Goal: Task Accomplishment & Management: Manage account settings

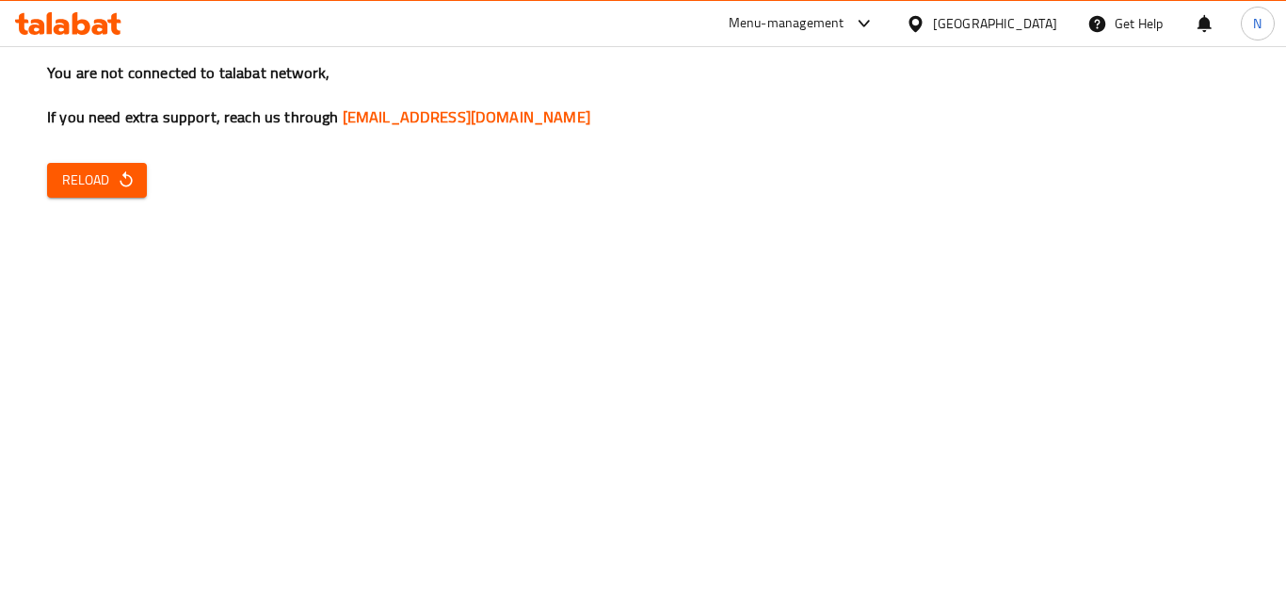
click at [123, 166] on button "Reload" at bounding box center [97, 180] width 100 height 35
click at [107, 177] on span "Reload" at bounding box center [97, 181] width 70 height 24
drag, startPoint x: 92, startPoint y: 184, endPoint x: 160, endPoint y: 200, distance: 69.7
click at [94, 184] on span "Reload" at bounding box center [97, 181] width 70 height 24
click at [107, 179] on span "Reload" at bounding box center [97, 181] width 70 height 24
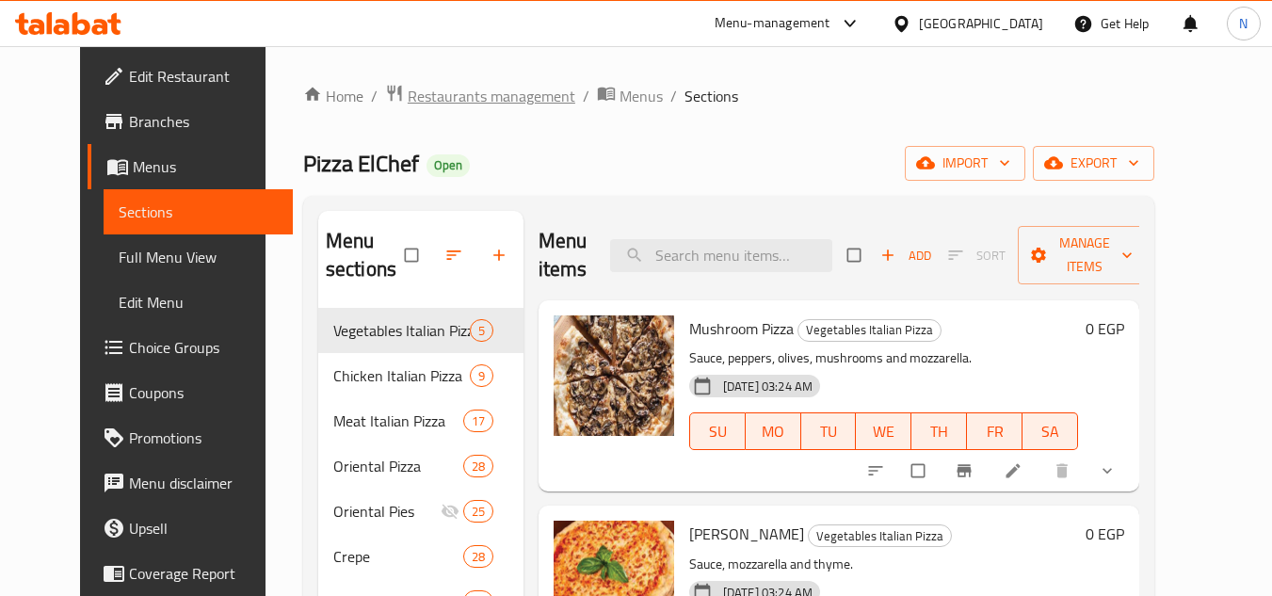
click at [430, 88] on span "Restaurants management" at bounding box center [492, 96] width 168 height 23
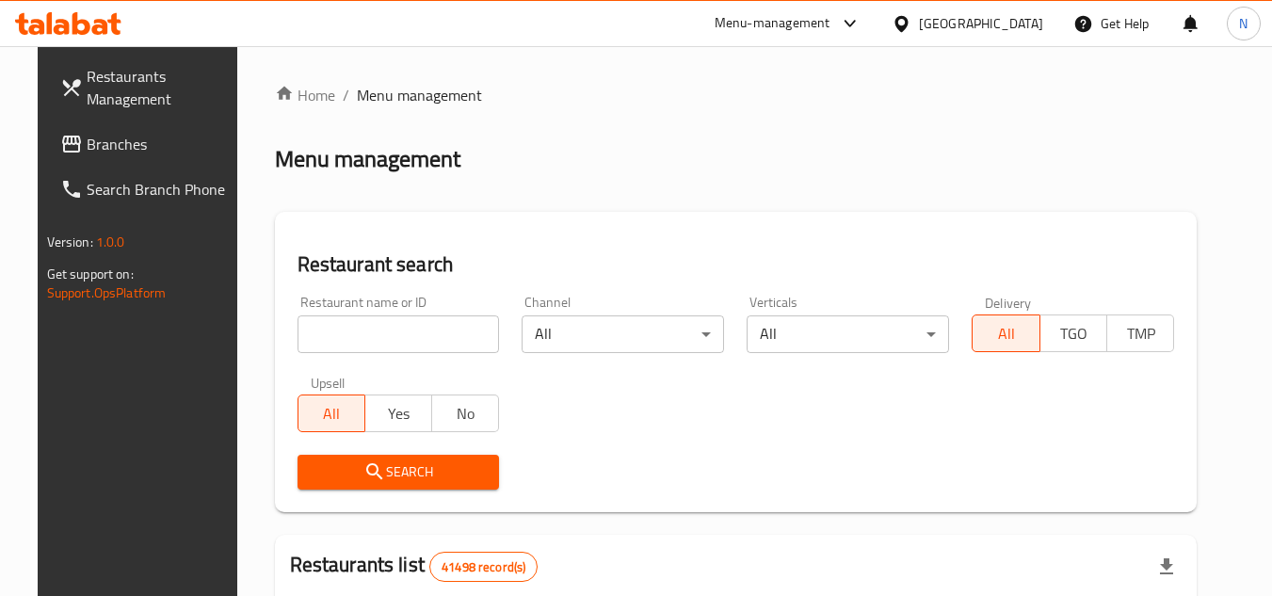
click at [102, 143] on span "Branches" at bounding box center [161, 144] width 149 height 23
